Goal: Task Accomplishment & Management: Manage account settings

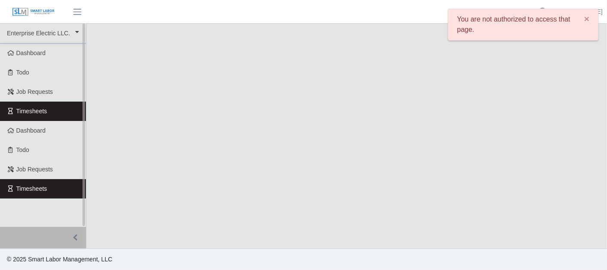
select select
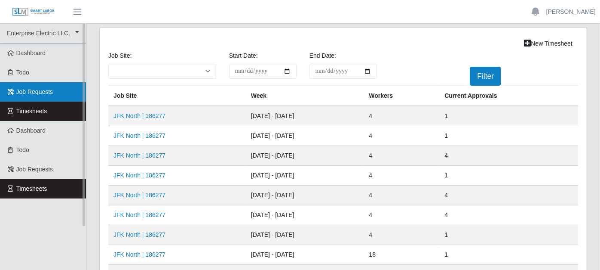
click at [58, 101] on link "Job Requests" at bounding box center [43, 91] width 86 height 19
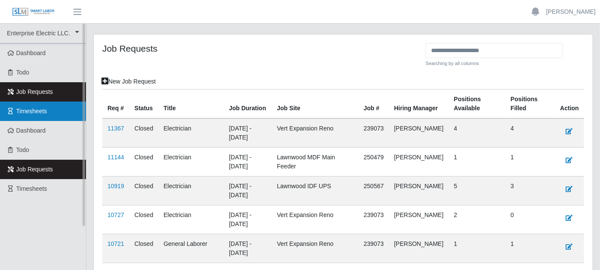
click at [58, 109] on link "Timesheets" at bounding box center [43, 110] width 86 height 19
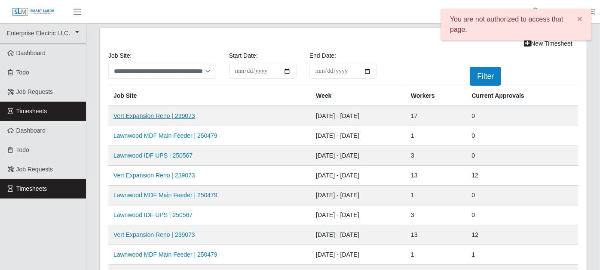
click at [158, 114] on link "Vert Expansion Reno | 239073" at bounding box center [155, 115] width 82 height 7
